Goal: Task Accomplishment & Management: Manage account settings

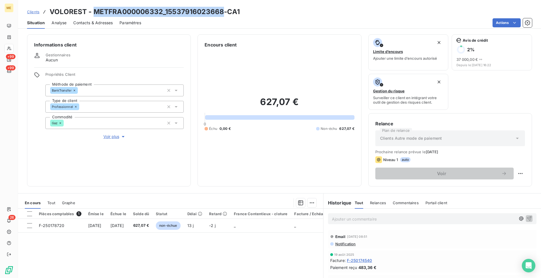
click at [36, 11] on span "Clients" at bounding box center [33, 12] width 12 height 5
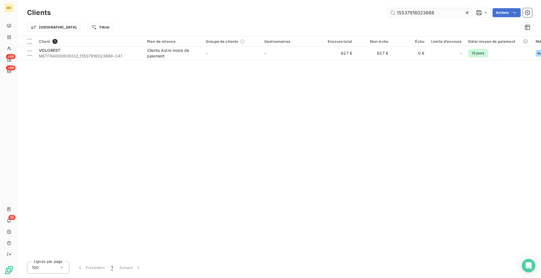
click at [409, 13] on input "15537916023668" at bounding box center [429, 12] width 84 height 9
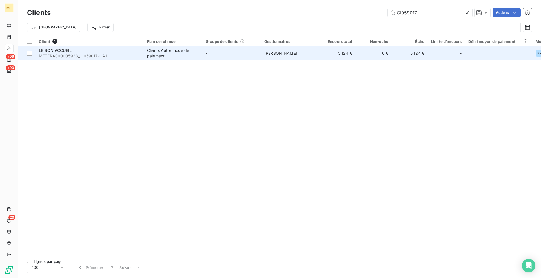
type input "GI059017"
click at [109, 57] on span "METFRA000005938_GI059017-CA1" at bounding box center [89, 56] width 101 height 6
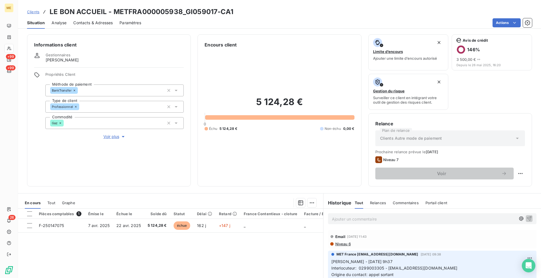
click at [190, 187] on div "Informations client Gestionnaires [PERSON_NAME] Propriétés Client Méthode de pa…" at bounding box center [279, 154] width 523 height 247
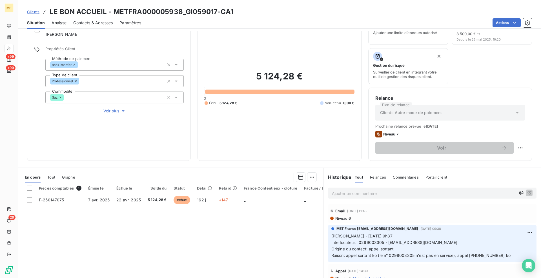
scroll to position [28, 0]
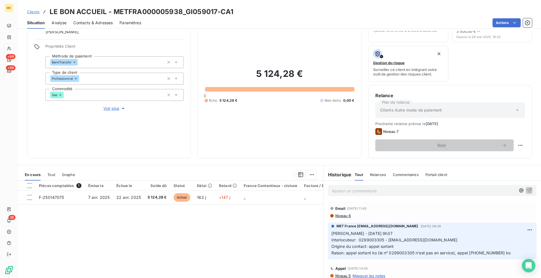
click at [110, 110] on span "Voir plus" at bounding box center [114, 109] width 23 height 6
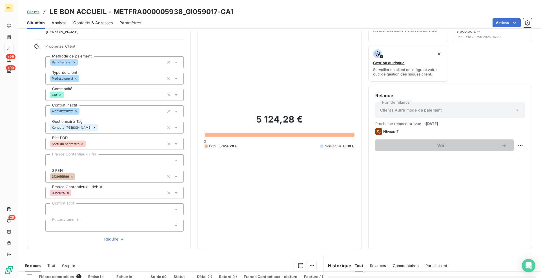
click at [108, 239] on span "Réduire" at bounding box center [114, 239] width 21 height 6
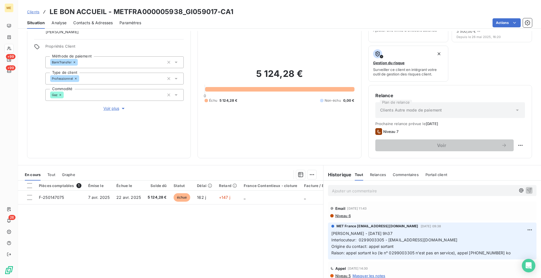
click at [80, 225] on div "Pièces comptables 1 Émise le Échue le Solde dû Statut Délai Retard France Conte…" at bounding box center [170, 234] width 305 height 108
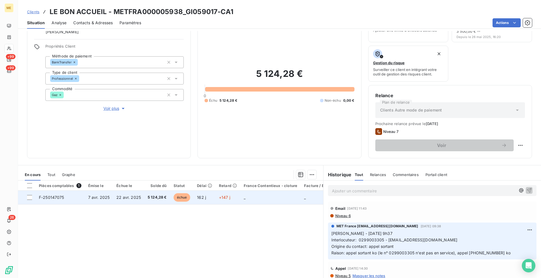
click at [51, 199] on span "F-250147075" at bounding box center [51, 197] width 25 height 5
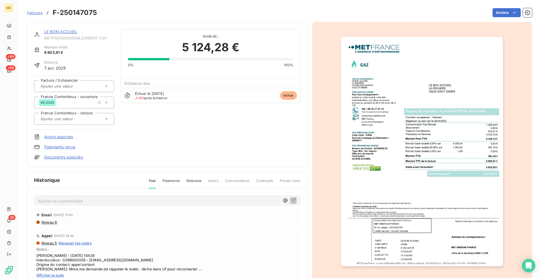
click at [434, 128] on img "button" at bounding box center [422, 151] width 162 height 229
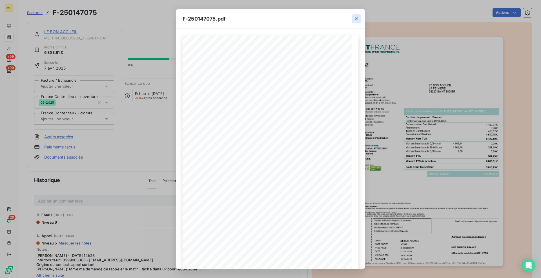
click at [357, 21] on icon "button" at bounding box center [356, 19] width 6 height 6
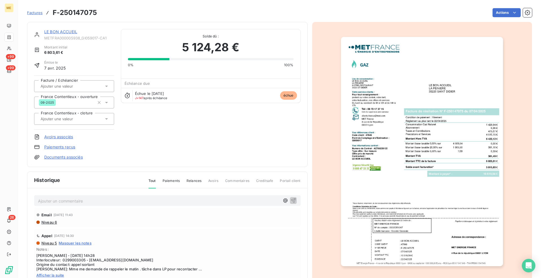
click at [53, 32] on link "LE BON ACCUEIL" at bounding box center [60, 31] width 33 height 5
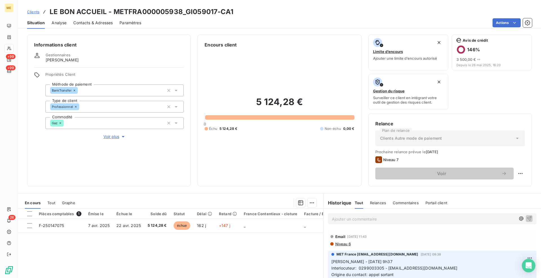
click at [277, 12] on div "Clients LE BON ACCUEIL - METFRA000005938_GI059017-CA1" at bounding box center [279, 12] width 523 height 10
click at [353, 15] on div "Clients LE BON ACCUEIL - METFRA000005938_GI059017-CA1" at bounding box center [279, 12] width 523 height 10
click at [353, 16] on div "Clients LE BON ACCUEIL - METFRA000005938_GI059017-CA1" at bounding box center [279, 12] width 523 height 10
click at [362, 29] on div "Clients LE BON ACCUEIL - METFRA000005938_GI059017-CA1 Situation Analyse Contact…" at bounding box center [279, 139] width 523 height 278
click at [191, 186] on div "Informations client Gestionnaires [PERSON_NAME] Propriétés Client Méthode de pa…" at bounding box center [279, 110] width 523 height 152
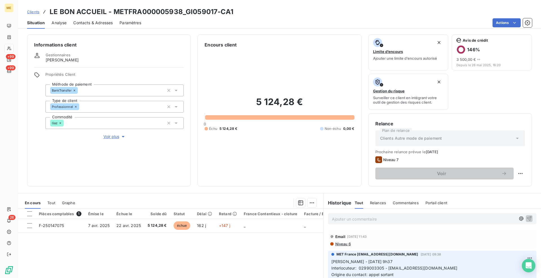
click at [193, 261] on div "Pièces comptables 1 Émise le Échue le Solde dû Statut Délai Retard France Conte…" at bounding box center [170, 263] width 305 height 108
click at [192, 188] on div "Informations client Gestionnaires [PERSON_NAME] Propriétés Client Méthode de pa…" at bounding box center [279, 154] width 523 height 247
click at [56, 204] on div "En cours Tout Graphe" at bounding box center [170, 203] width 305 height 12
click at [54, 204] on span "Tout" at bounding box center [51, 202] width 8 height 5
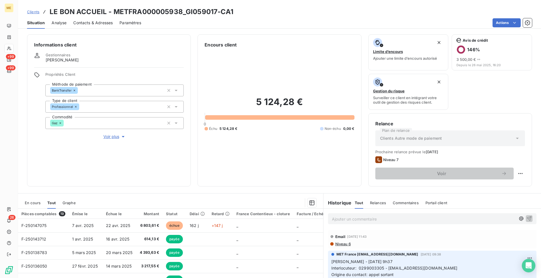
click at [192, 185] on div "Informations client Gestionnaires [PERSON_NAME] Propriétés Client Méthode de pa…" at bounding box center [279, 110] width 523 height 152
click at [191, 185] on div "Informations client Gestionnaires [PERSON_NAME] Propriétés Client Méthode de pa…" at bounding box center [279, 110] width 523 height 152
click at [191, 181] on div "Informations client Gestionnaires [PERSON_NAME] Propriétés Client Méthode de pa…" at bounding box center [279, 110] width 523 height 152
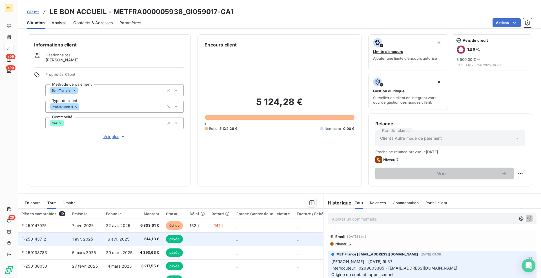
click at [44, 240] on span "F-250143712" at bounding box center [33, 239] width 25 height 5
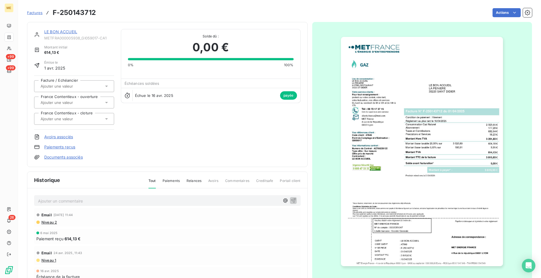
click at [73, 32] on link "LE BON ACCUEIL" at bounding box center [60, 31] width 33 height 5
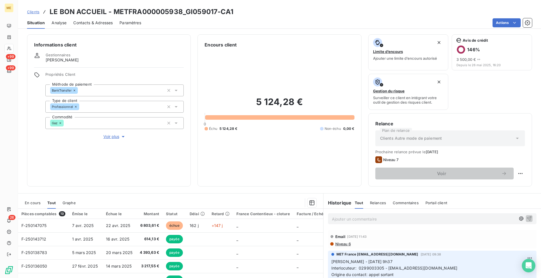
click at [191, 166] on div "Informations client Gestionnaires [PERSON_NAME] Propriétés Client Méthode de pa…" at bounding box center [279, 110] width 523 height 152
click at [31, 202] on span "En cours" at bounding box center [33, 202] width 16 height 5
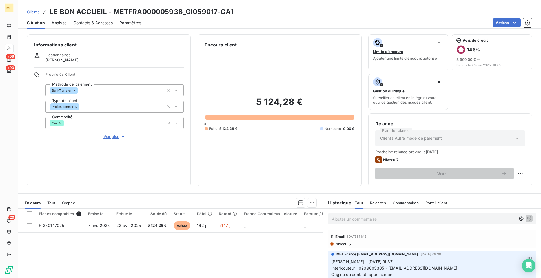
click at [193, 184] on div "Informations client Gestionnaires [PERSON_NAME] Propriétés Client Méthode de pa…" at bounding box center [279, 110] width 523 height 152
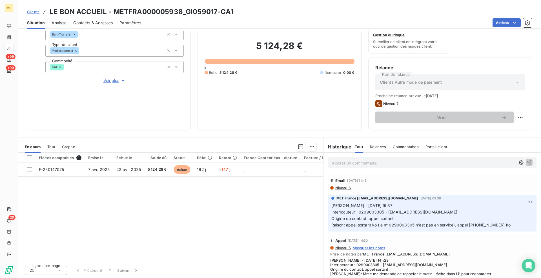
click at [308, 219] on div "Pièces comptables 1 Émise le Échue le Solde dû Statut Délai Retard France Conte…" at bounding box center [170, 207] width 305 height 108
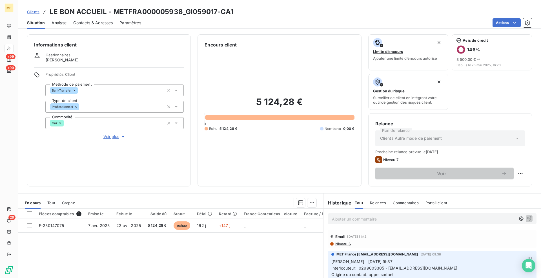
click at [193, 183] on div "Informations client Gestionnaires [PERSON_NAME] Propriétés Client Méthode de pa…" at bounding box center [279, 110] width 523 height 152
click at [192, 182] on div "Informations client Gestionnaires [PERSON_NAME] Propriétés Client Méthode de pa…" at bounding box center [279, 110] width 523 height 152
click at [191, 182] on div "Informations client Gestionnaires [PERSON_NAME] Propriétés Client Méthode de pa…" at bounding box center [279, 110] width 523 height 152
click at [192, 183] on div "Informations client Gestionnaires [PERSON_NAME] Propriétés Client Méthode de pa…" at bounding box center [279, 110] width 523 height 152
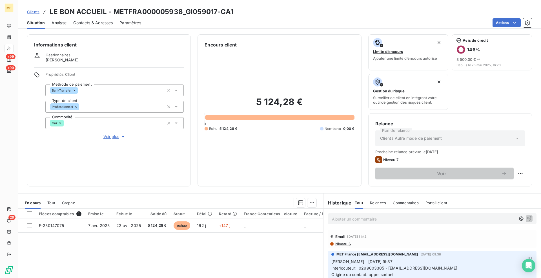
click at [192, 183] on div "Informations client Gestionnaires [PERSON_NAME] Propriétés Client Méthode de pa…" at bounding box center [279, 110] width 523 height 152
click at [194, 183] on div "Informations client Gestionnaires [PERSON_NAME] Propriétés Client Méthode de pa…" at bounding box center [279, 110] width 523 height 152
click at [217, 257] on div "Pièces comptables 1 Émise le Échue le Solde dû Statut Délai Retard France Conte…" at bounding box center [170, 263] width 305 height 108
click at [362, 185] on div "Informations client Gestionnaires [PERSON_NAME] Propriétés Client Méthode de pa…" at bounding box center [279, 110] width 523 height 152
click at [192, 184] on div "Informations client Gestionnaires [PERSON_NAME] Propriétés Client Méthode de pa…" at bounding box center [279, 110] width 523 height 152
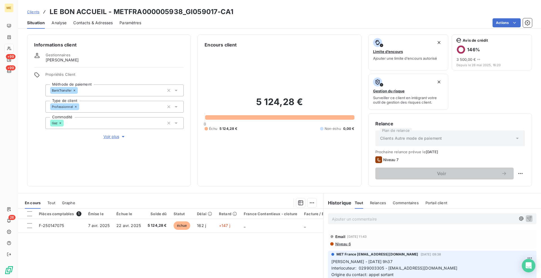
click at [210, 250] on div "Pièces comptables 1 Émise le Échue le Solde dû Statut Délai Retard France Conte…" at bounding box center [170, 263] width 305 height 108
click at [193, 186] on div "Informations client Gestionnaires [PERSON_NAME] Propriétés Client Méthode de pa…" at bounding box center [279, 110] width 523 height 152
click at [209, 252] on div "Pièces comptables 1 Émise le Échue le Solde dû Statut Délai Retard France Conte…" at bounding box center [170, 263] width 305 height 108
click at [191, 182] on div "Informations client Gestionnaires [PERSON_NAME] Propriétés Client Méthode de pa…" at bounding box center [279, 110] width 523 height 152
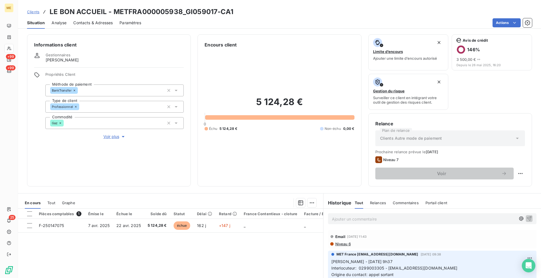
click at [348, 219] on p "Ajouter un commentaire ﻿" at bounding box center [424, 218] width 184 height 7
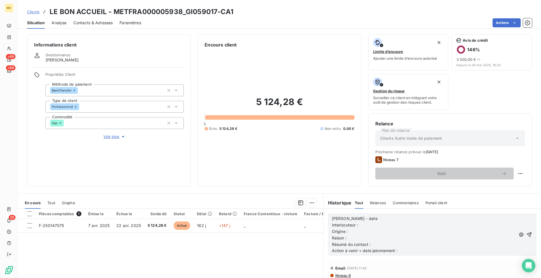
click at [359, 219] on p "[PERSON_NAME] - date" at bounding box center [424, 218] width 184 height 6
click at [366, 224] on p "Interlocuteur :" at bounding box center [424, 225] width 184 height 6
click at [360, 230] on p "Origine :" at bounding box center [424, 231] width 184 height 6
click at [393, 232] on p "Origine : appel entrant SC -" at bounding box center [424, 231] width 184 height 6
click at [367, 235] on p "Raison :" at bounding box center [424, 238] width 184 height 6
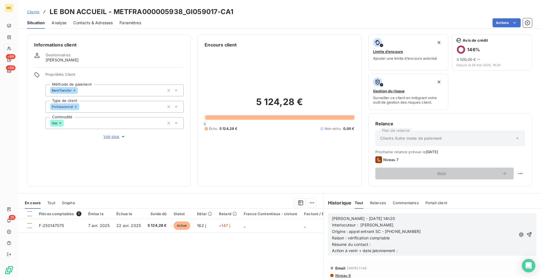
click at [371, 244] on p "Résumé du contact :" at bounding box center [424, 244] width 184 height 6
click at [190, 186] on div "Informations client Gestionnaires [PERSON_NAME] Propriétés Client Méthode de pa…" at bounding box center [279, 154] width 523 height 247
click at [383, 245] on p "Résumé du contact :" at bounding box center [424, 244] width 184 height 6
click at [118, 138] on span "Voir plus" at bounding box center [114, 137] width 23 height 6
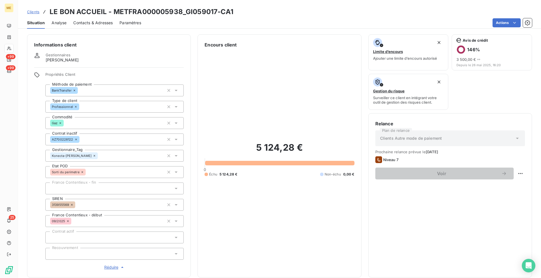
drag, startPoint x: 112, startPoint y: 266, endPoint x: 182, endPoint y: 243, distance: 74.3
click at [112, 266] on span "Réduire" at bounding box center [114, 267] width 21 height 6
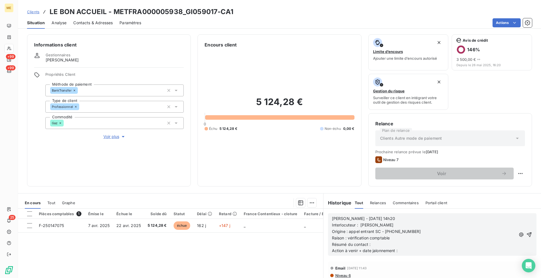
click at [396, 244] on p "Résumé du contact :" at bounding box center [424, 244] width 184 height 6
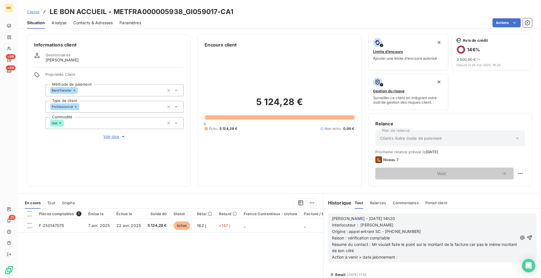
drag, startPoint x: 370, startPoint y: 250, endPoint x: 379, endPoint y: 255, distance: 10.3
click at [370, 250] on p "Résumé du contact : Mr voulait faire le point sur le montant de la facture car …" at bounding box center [424, 247] width 185 height 13
click at [389, 251] on p "Résumé du contact : Mr voulait faire le point sur le montant de la facture car …" at bounding box center [424, 247] width 185 height 13
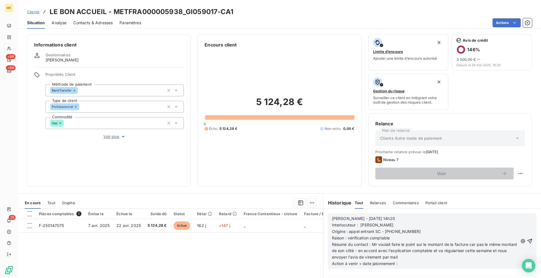
click at [416, 267] on p "Action à venir + date jalonnement :" at bounding box center [425, 263] width 186 height 6
click at [412, 263] on span "Action à venir + date jalonnement : mis tache de suivi au [DATE]" at bounding box center [392, 263] width 121 height 5
click at [0, 0] on lt-span "mis e tache" at bounding box center [0, 0] width 0 height 0
click at [527, 239] on icon "button" at bounding box center [530, 241] width 6 height 6
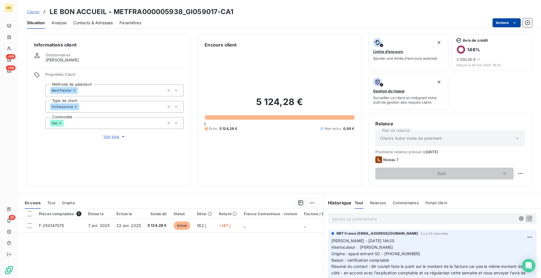
click at [503, 24] on html "ME +99 +99 25 Clients LE BON ACCUEIL - METFRA000005938_GI059017-CA1 Situation A…" at bounding box center [270, 139] width 541 height 278
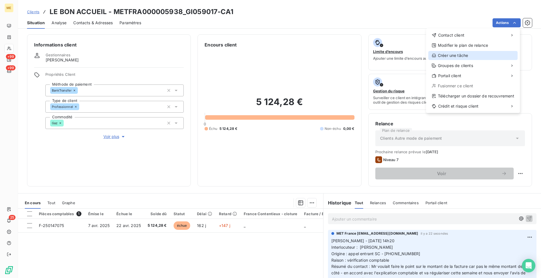
click at [464, 53] on div "Créer une tâche" at bounding box center [472, 55] width 89 height 9
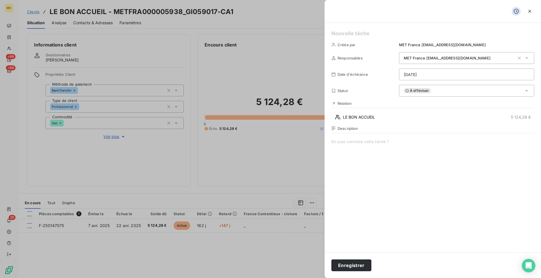
click at [366, 32] on h5 at bounding box center [432, 34] width 203 height 8
click at [416, 76] on html "ME +99 +99 25 Clients LE BON ACCUEIL - METFRA000005938_GI059017-CA1 Situation A…" at bounding box center [270, 139] width 541 height 278
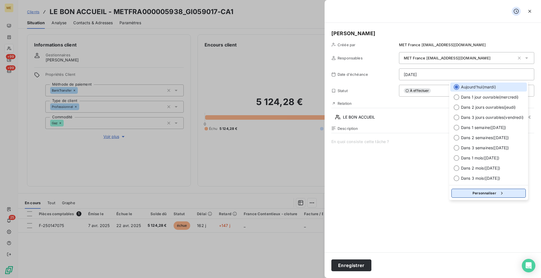
click at [473, 194] on button "Personnaliser" at bounding box center [488, 193] width 74 height 9
select select "8"
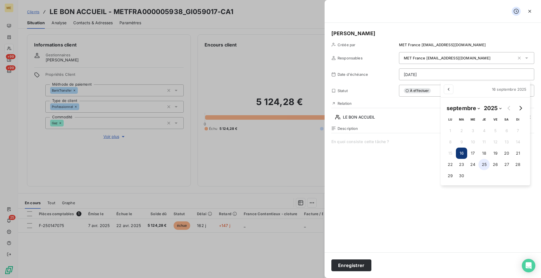
click at [484, 164] on button "25" at bounding box center [483, 164] width 11 height 11
type input "[DATE]"
click at [393, 141] on html "ME +99 +99 25 Clients LE BON ACCUEIL - METFRA000005938_GI059017-CA1 Situation A…" at bounding box center [270, 139] width 541 height 278
click at [393, 141] on span at bounding box center [432, 193] width 203 height 108
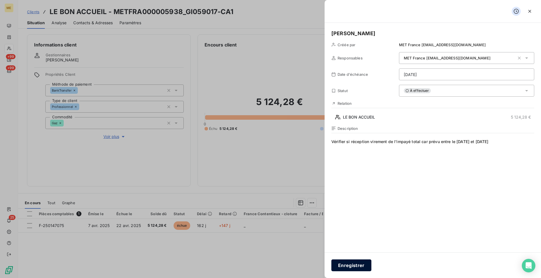
click at [363, 266] on button "Enregistrer" at bounding box center [351, 265] width 40 height 12
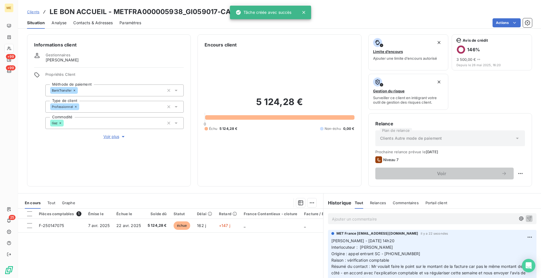
click at [191, 186] on div "Informations client Gestionnaires [PERSON_NAME] Propriétés Client Méthode de pa…" at bounding box center [279, 154] width 523 height 247
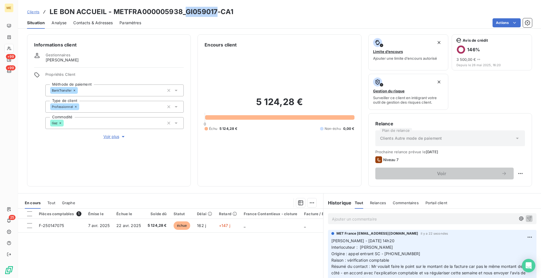
drag, startPoint x: 215, startPoint y: 12, endPoint x: 184, endPoint y: 11, distance: 31.3
click at [184, 11] on h3 "LE BON ACCUEIL - METFRA000005938_GI059017-CA1" at bounding box center [142, 12] width 184 height 10
copy h3 "GI059017"
click at [31, 13] on span "Clients" at bounding box center [33, 12] width 12 height 5
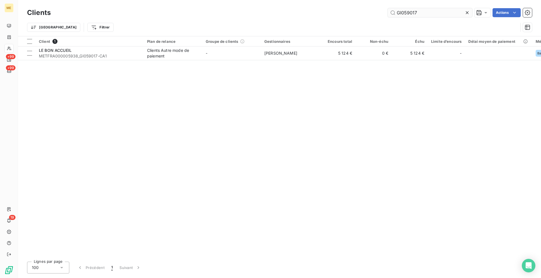
click at [407, 16] on input "GI059017" at bounding box center [429, 12] width 84 height 9
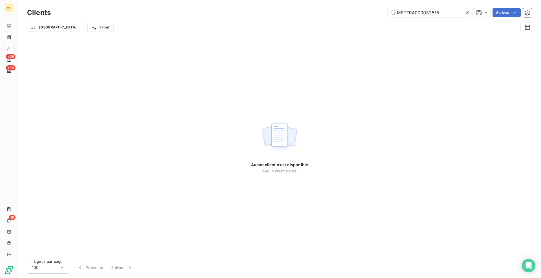
type input "METFRA000032515"
